Goal: Task Accomplishment & Management: Manage account settings

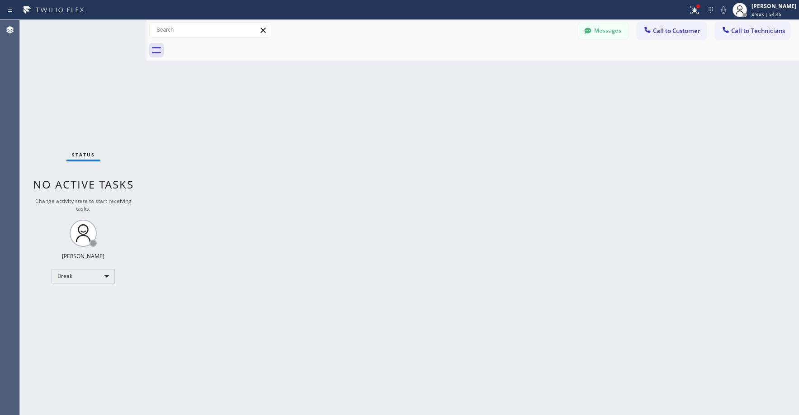
click at [82, 273] on div "Break" at bounding box center [83, 276] width 63 height 14
click at [75, 308] on li "Unavailable" at bounding box center [82, 311] width 61 height 11
click at [69, 108] on div "Status No active tasks Change activity state to start receiving tasks. [PERSON_…" at bounding box center [83, 217] width 127 height 395
click at [92, 72] on div "Status No active tasks Change activity state to start receiving tasks. [PERSON_…" at bounding box center [83, 217] width 127 height 395
click at [80, 88] on div "Status No active tasks Change activity state to start receiving tasks. [PERSON_…" at bounding box center [83, 217] width 127 height 395
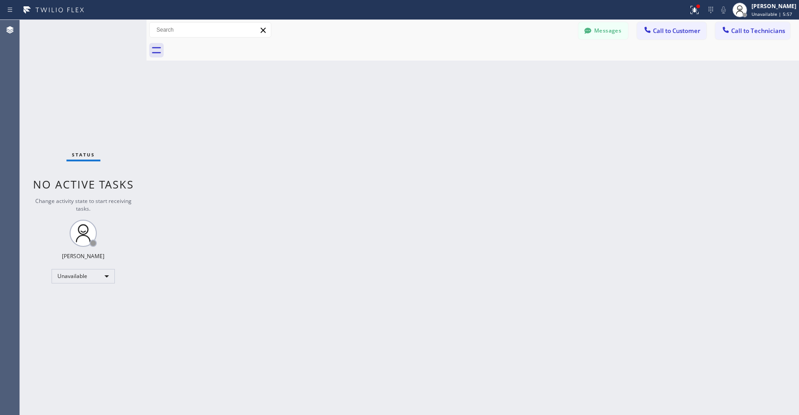
click at [77, 87] on div "Status No active tasks Change activity state to start receiving tasks. [PERSON_…" at bounding box center [83, 217] width 127 height 395
drag, startPoint x: 67, startPoint y: 99, endPoint x: 238, endPoint y: 12, distance: 191.7
click at [67, 99] on div "Status No active tasks Change activity state to start receiving tasks. [PERSON_…" at bounding box center [83, 218] width 127 height 396
drag, startPoint x: 90, startPoint y: 100, endPoint x: 102, endPoint y: 104, distance: 12.4
click at [91, 100] on div "Status No active tasks Change activity state to start receiving tasks. [PERSON_…" at bounding box center [83, 218] width 127 height 396
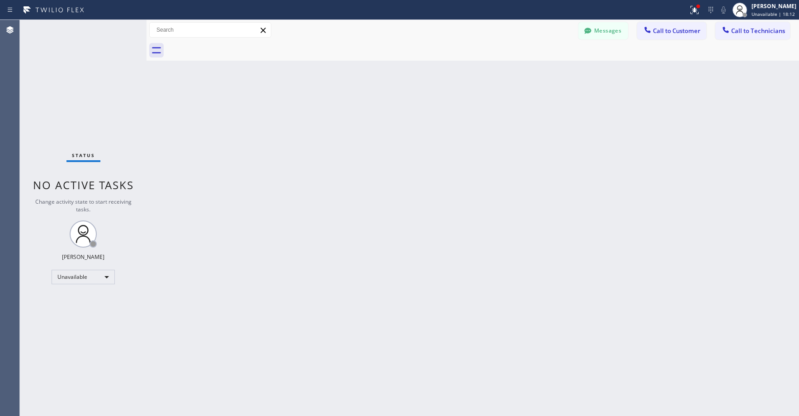
click at [58, 64] on div "Status No active tasks Change activity state to start receiving tasks. [PERSON_…" at bounding box center [83, 218] width 127 height 396
click at [51, 82] on div "Status No active tasks Change activity state to start receiving tasks. [PERSON_…" at bounding box center [83, 218] width 127 height 396
drag, startPoint x: 61, startPoint y: 90, endPoint x: 166, endPoint y: 59, distance: 110.4
click at [61, 92] on div "Status No active tasks Change activity state to start receiving tasks. [PERSON_…" at bounding box center [83, 218] width 127 height 396
click at [84, 77] on div "Status No active tasks Change activity state to start receiving tasks. [PERSON_…" at bounding box center [83, 218] width 127 height 396
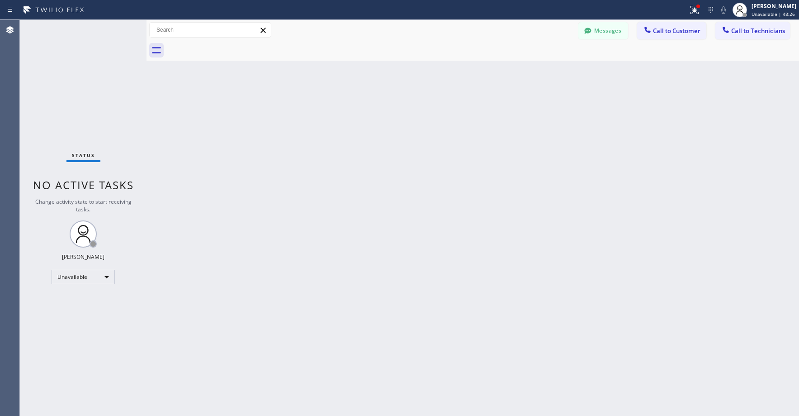
click at [109, 127] on div "Status No active tasks Change activity state to start receiving tasks. [PERSON_…" at bounding box center [83, 218] width 127 height 396
drag, startPoint x: 107, startPoint y: 111, endPoint x: 66, endPoint y: 274, distance: 168.3
click at [108, 117] on div "Status No active tasks Change activity state to start receiving tasks. [PERSON_…" at bounding box center [83, 218] width 127 height 396
drag, startPoint x: 90, startPoint y: 90, endPoint x: 81, endPoint y: 136, distance: 46.6
click at [90, 90] on div "Status No active tasks Change activity state to start receiving tasks. [PERSON_…" at bounding box center [83, 218] width 127 height 396
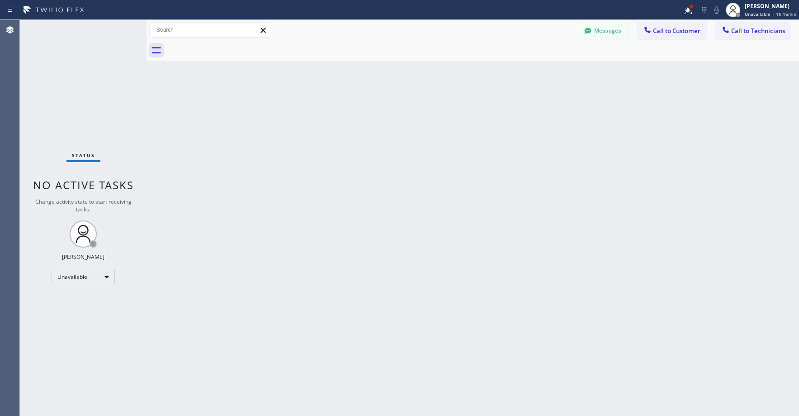
click at [86, 88] on div "Status No active tasks Change activity state to start receiving tasks. [PERSON_…" at bounding box center [83, 218] width 127 height 396
click at [88, 90] on div "Status No active tasks Change activity state to start receiving tasks. [PERSON_…" at bounding box center [83, 218] width 127 height 396
click at [86, 75] on div "Status No active tasks Change activity state to start receiving tasks. [PERSON_…" at bounding box center [83, 218] width 127 height 396
click at [83, 85] on div "Status No active tasks Change activity state to start receiving tasks. [PERSON_…" at bounding box center [83, 218] width 127 height 396
click at [73, 274] on div "Unavailable" at bounding box center [83, 276] width 63 height 14
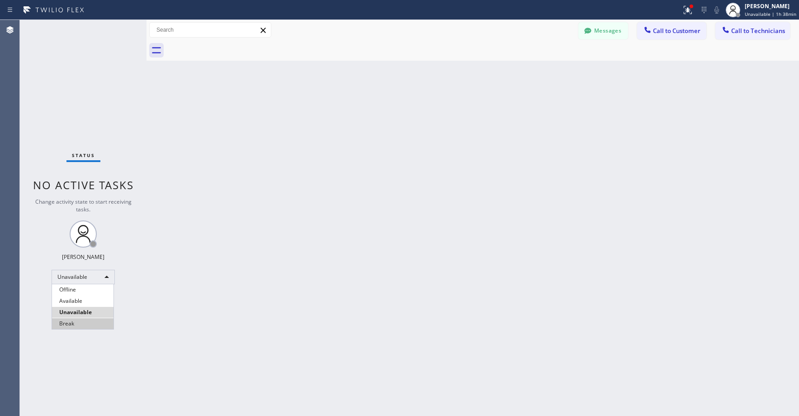
click at [67, 321] on li "Break" at bounding box center [82, 323] width 61 height 11
click at [87, 91] on div "Status No active tasks Change activity state to start receiving tasks. [PERSON_…" at bounding box center [83, 218] width 127 height 396
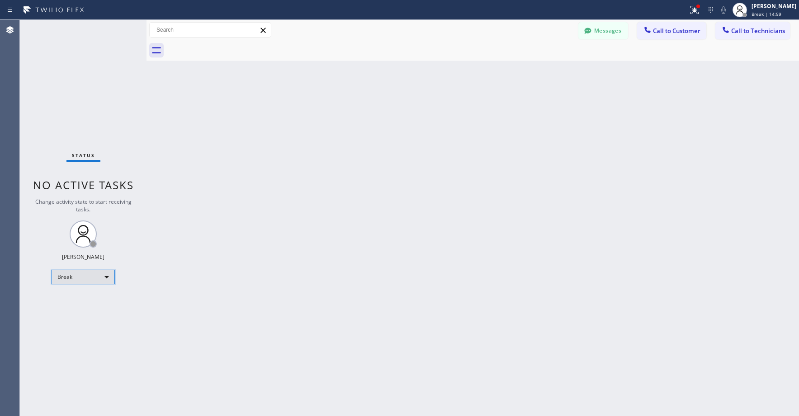
click at [90, 276] on div "Break" at bounding box center [83, 276] width 63 height 14
click at [74, 315] on li "Unavailable" at bounding box center [82, 312] width 61 height 11
click at [72, 44] on div "Status No active tasks Change activity state to start receiving tasks. [PERSON_…" at bounding box center [83, 218] width 127 height 396
click at [113, 68] on div "Status No active tasks Change activity state to start receiving tasks. [PERSON_…" at bounding box center [83, 218] width 127 height 396
drag, startPoint x: 86, startPoint y: 102, endPoint x: 88, endPoint y: 282, distance: 180.0
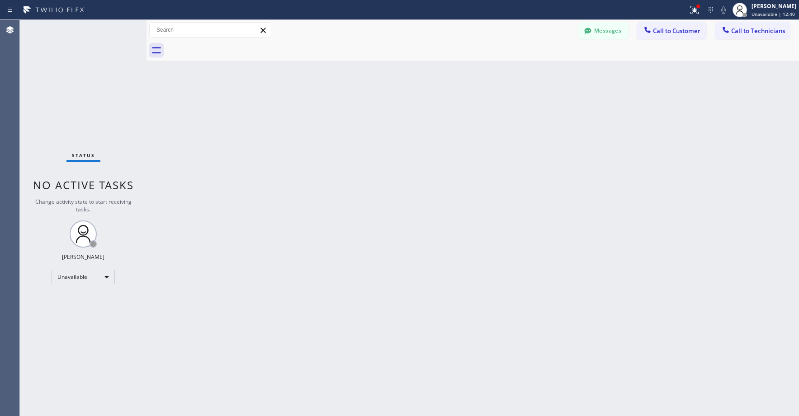
click at [86, 104] on div "Status No active tasks Change activity state to start receiving tasks. [PERSON_…" at bounding box center [83, 218] width 127 height 396
click at [67, 101] on div "Status No active tasks Change activity state to start receiving tasks. [PERSON_…" at bounding box center [83, 218] width 127 height 396
click at [68, 80] on div "Status No active tasks Change activity state to start receiving tasks. [PERSON_…" at bounding box center [83, 218] width 127 height 396
click at [89, 86] on div "Status No active tasks Change activity state to start receiving tasks. [PERSON_…" at bounding box center [83, 218] width 127 height 396
click at [76, 86] on div "Status No active tasks Change activity state to start receiving tasks. [PERSON_…" at bounding box center [83, 218] width 127 height 396
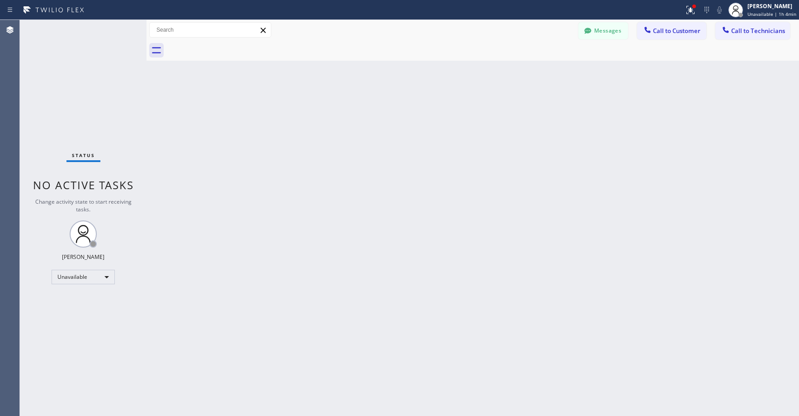
drag, startPoint x: 73, startPoint y: 73, endPoint x: 78, endPoint y: 144, distance: 71.6
click at [73, 74] on div "Status No active tasks Change activity state to start receiving tasks. [PERSON_…" at bounding box center [83, 218] width 127 height 396
drag, startPoint x: 71, startPoint y: 87, endPoint x: 36, endPoint y: 263, distance: 179.3
click at [71, 88] on div "Status No active tasks Change activity state to start receiving tasks. [PERSON_…" at bounding box center [83, 218] width 127 height 396
click at [68, 63] on div "Status No active tasks Change activity state to start receiving tasks. [PERSON_…" at bounding box center [83, 218] width 127 height 396
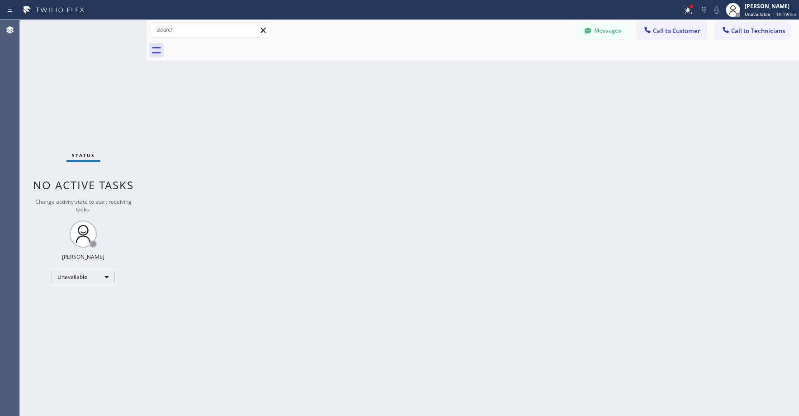
drag, startPoint x: 85, startPoint y: 61, endPoint x: 84, endPoint y: 89, distance: 28.0
click at [84, 77] on div "Status No active tasks Change activity state to start receiving tasks. [PERSON_…" at bounding box center [83, 218] width 127 height 396
click at [80, 66] on div "Status No active tasks Change activity state to start receiving tasks. [PERSON_…" at bounding box center [83, 218] width 127 height 396
drag, startPoint x: 87, startPoint y: 38, endPoint x: 68, endPoint y: 197, distance: 160.2
click at [86, 40] on div "Status No active tasks Change activity state to start receiving tasks. [PERSON_…" at bounding box center [83, 218] width 127 height 396
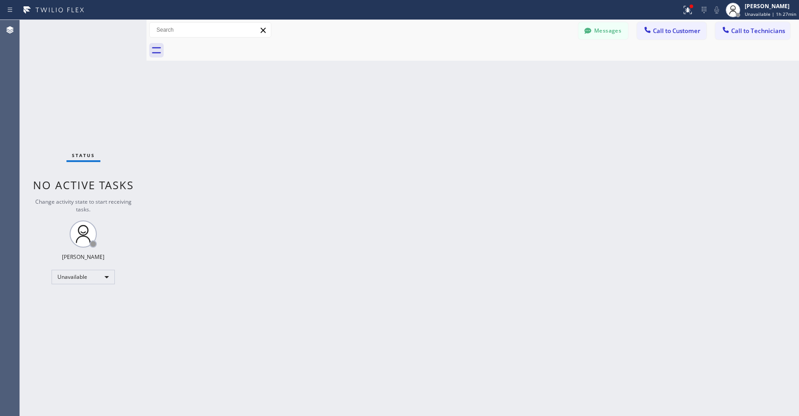
click at [68, 76] on div "Status No active tasks Change activity state to start receiving tasks. [PERSON_…" at bounding box center [83, 218] width 127 height 396
drag, startPoint x: 71, startPoint y: 102, endPoint x: 73, endPoint y: 300, distance: 198.1
click at [71, 104] on div "Status No active tasks Change activity state to start receiving tasks. [PERSON_…" at bounding box center [83, 218] width 127 height 396
click at [59, 68] on div "Status No active tasks Change activity state to start receiving tasks. [PERSON_…" at bounding box center [83, 218] width 127 height 396
click at [241, 152] on div "Back to Dashboard Change Sender ID Customers Technicians AA [PERSON_NAME] [DATE…" at bounding box center [472, 218] width 652 height 396
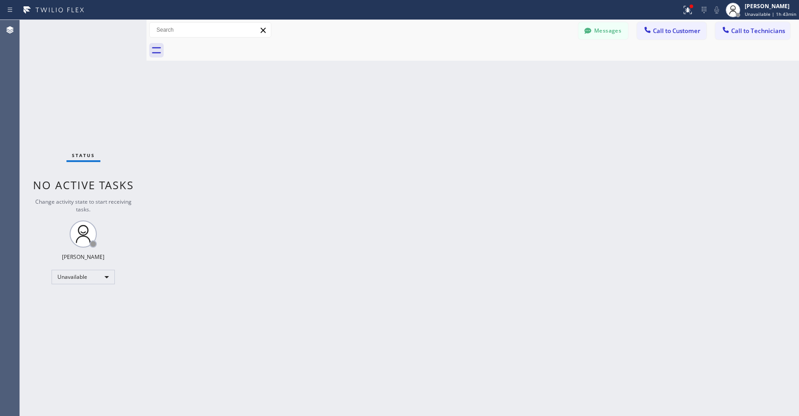
click at [78, 103] on div "Status No active tasks Change activity state to start receiving tasks. [PERSON_…" at bounding box center [83, 218] width 127 height 396
click at [90, 78] on div "Status No active tasks Change activity state to start receiving tasks. [PERSON_…" at bounding box center [83, 218] width 127 height 396
click at [74, 277] on div "Unavailable" at bounding box center [83, 276] width 63 height 14
click at [74, 290] on li "Offline" at bounding box center [82, 289] width 61 height 11
drag, startPoint x: 74, startPoint y: 114, endPoint x: 65, endPoint y: 340, distance: 225.3
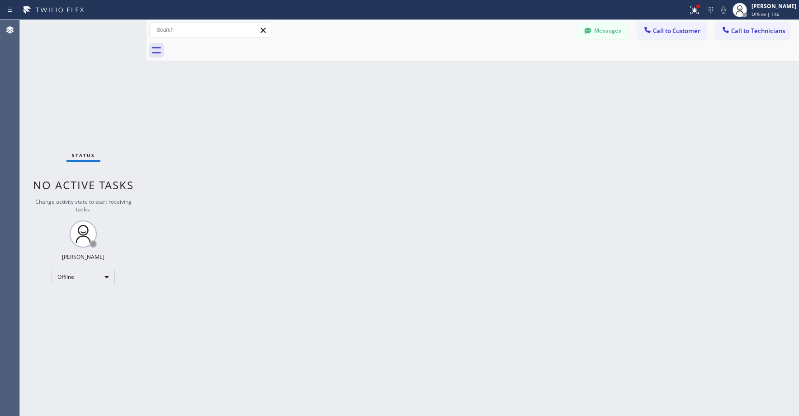
click at [74, 115] on div "Status No active tasks Change activity state to start receiving tasks. [PERSON_…" at bounding box center [83, 218] width 127 height 396
click at [74, 104] on div "Status No active tasks Change activity state to start receiving tasks. [PERSON_…" at bounding box center [83, 218] width 127 height 396
click at [759, 9] on div "[PERSON_NAME]" at bounding box center [773, 6] width 45 height 8
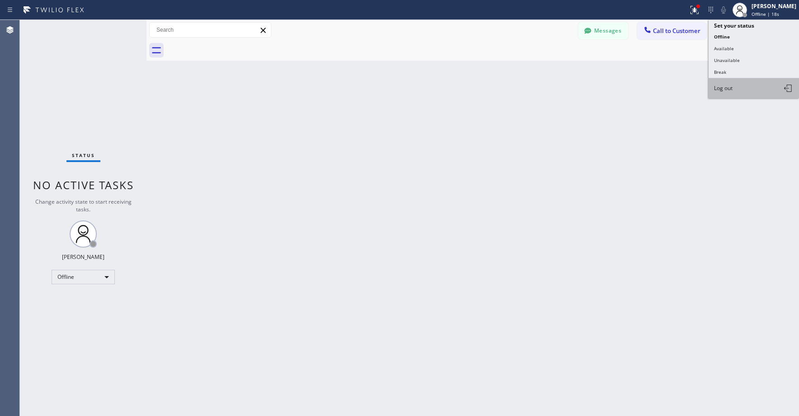
click at [737, 87] on button "Log out" at bounding box center [753, 88] width 90 height 20
